Goal: Obtain resource: Download file/media

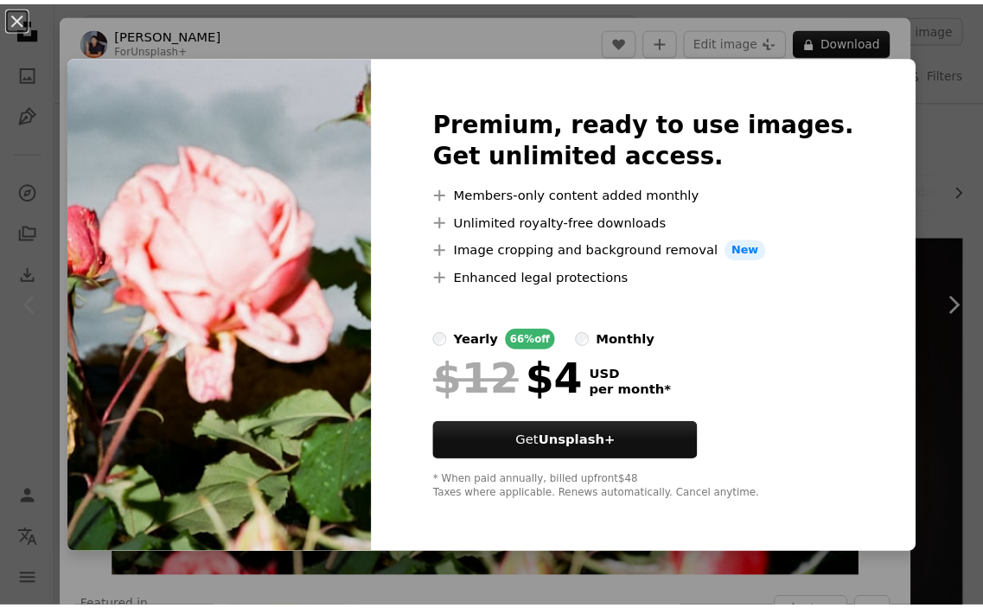
scroll to position [86, 0]
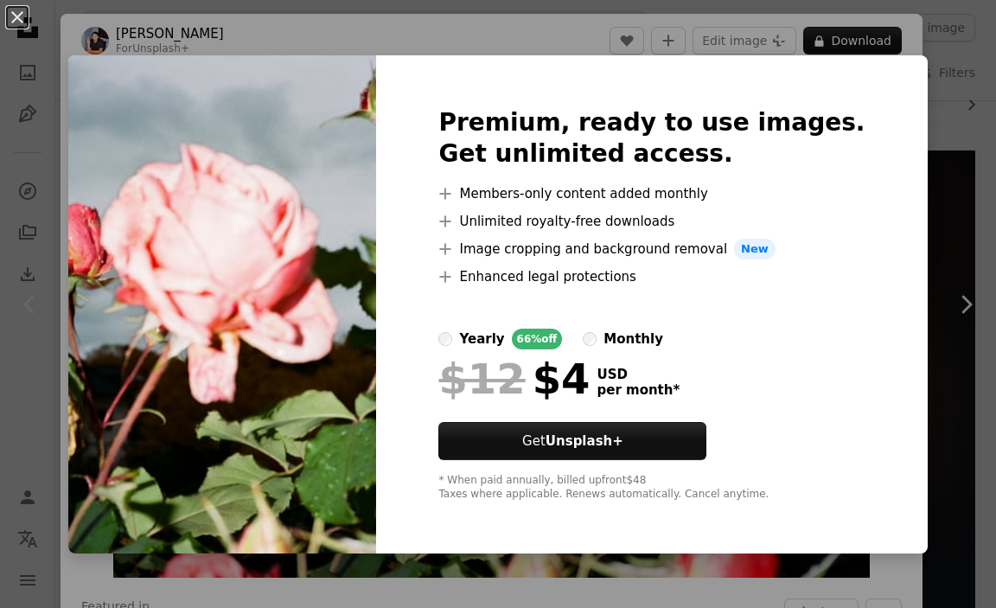
click at [858, 48] on div "An X shape Premium, ready to use images. Get unlimited access. A plus sign Memb…" at bounding box center [498, 304] width 996 height 608
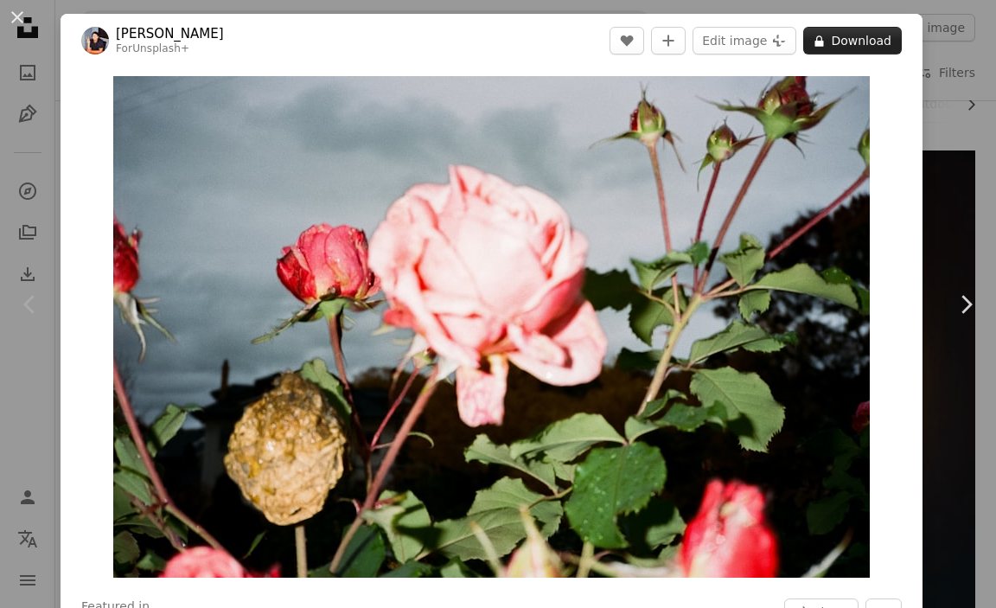
click at [850, 43] on button "A lock Download" at bounding box center [852, 41] width 99 height 28
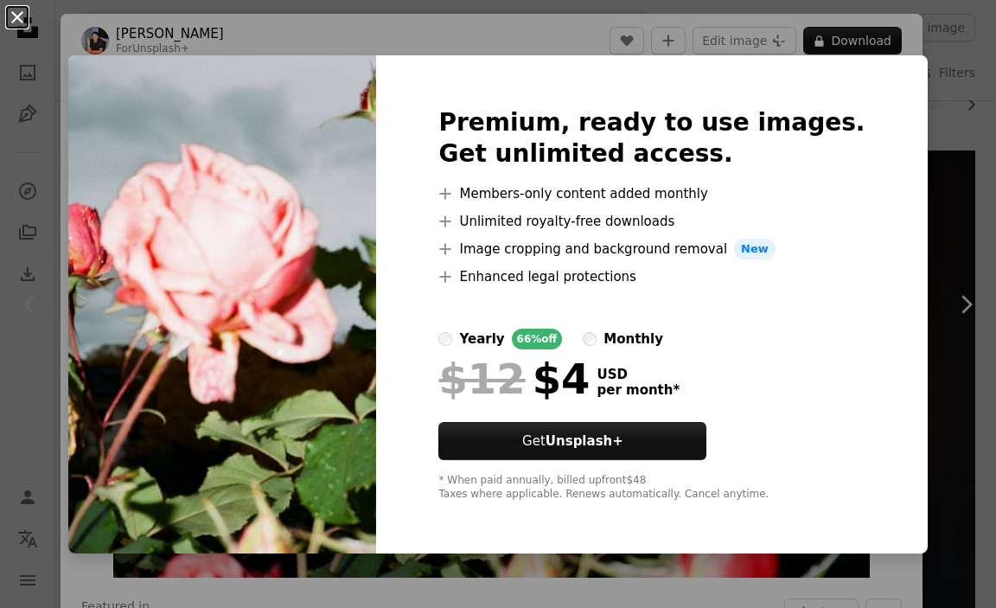
click at [22, 21] on button "An X shape" at bounding box center [17, 17] width 21 height 21
